Goal: Find specific page/section: Find specific page/section

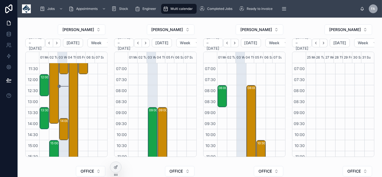
scroll to position [100, 0]
click at [63, 124] on div "14:00 – 15:00 M&J Evans Construction Ltd - 323826 - 1 x service call - BS24 7PS" at bounding box center [64, 128] width 8 height 21
click at [65, 126] on div "14:00 – 15:00 M&J Evans Construction Ltd - 323826 - 1 x service call - BS24 7PS" at bounding box center [64, 128] width 8 height 21
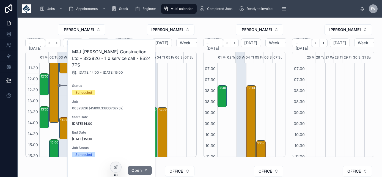
click at [138, 168] on span "Open" at bounding box center [136, 170] width 10 height 5
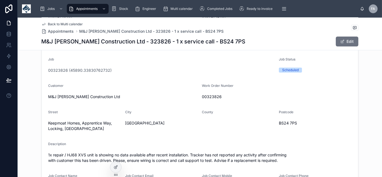
scroll to position [125, 0]
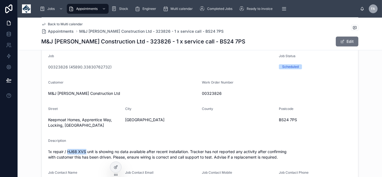
drag, startPoint x: 65, startPoint y: 151, endPoint x: 83, endPoint y: 151, distance: 17.6
click at [83, 151] on span "1x repair / HJ68 XVS unit is showing no data available after recent installatio…" at bounding box center [199, 154] width 303 height 11
copy span "HJ68 XVS"
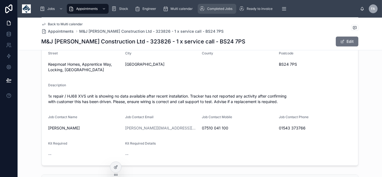
scroll to position [200, 0]
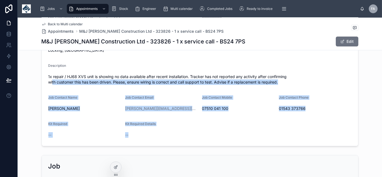
drag, startPoint x: 50, startPoint y: 82, endPoint x: 319, endPoint y: 130, distance: 273.8
click at [319, 130] on form "Start Date 03/09/2025 14:00 End Date 03/09/2025 15:00 Name M&J Evans Constructi…" at bounding box center [200, 33] width 316 height 226
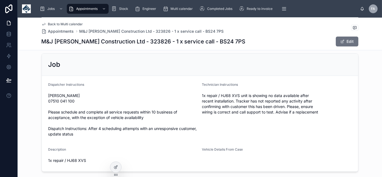
scroll to position [333, 0]
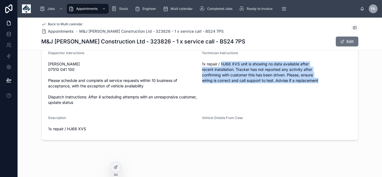
drag, startPoint x: 223, startPoint y: 62, endPoint x: 336, endPoint y: 80, distance: 114.3
click at [336, 80] on span "1x repair / HJ68 XVS unit is showing no data available after recent installatio…" at bounding box center [276, 72] width 149 height 22
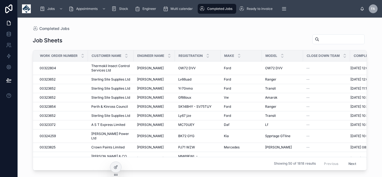
click at [333, 41] on input "text" at bounding box center [341, 39] width 45 height 8
paste input "********"
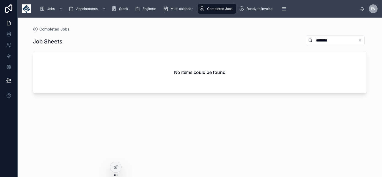
click at [312, 41] on input "********" at bounding box center [334, 41] width 45 height 8
type input "*******"
